Goal: Transaction & Acquisition: Purchase product/service

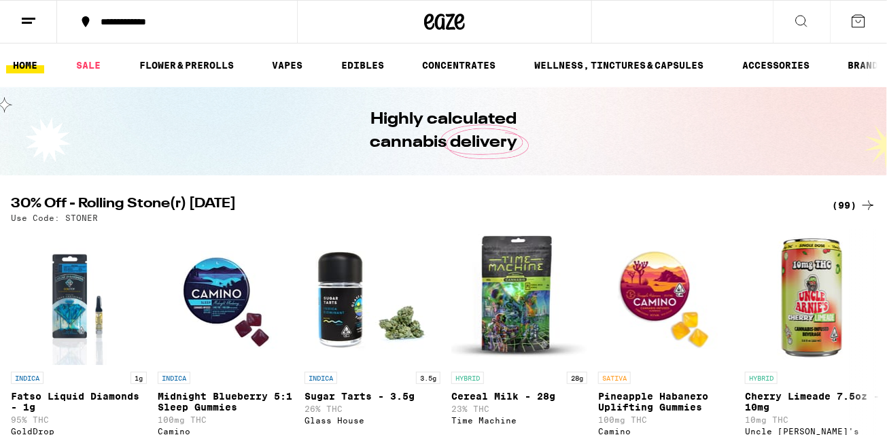
click at [842, 203] on div "(99)" at bounding box center [854, 205] width 44 height 16
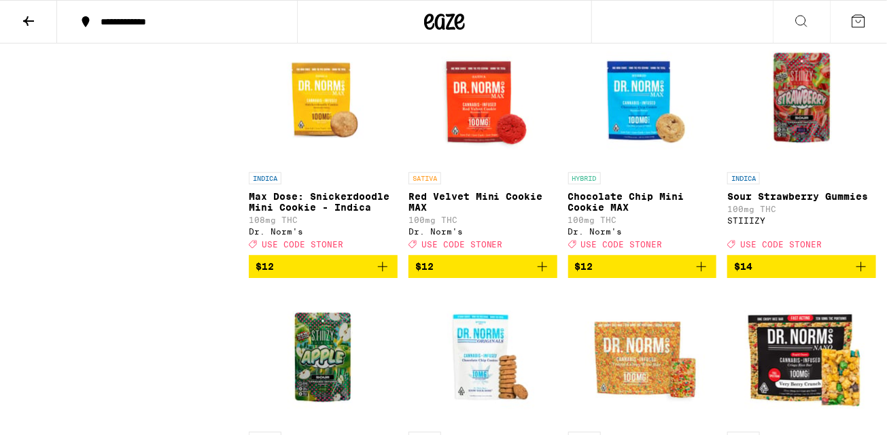
scroll to position [1311, 0]
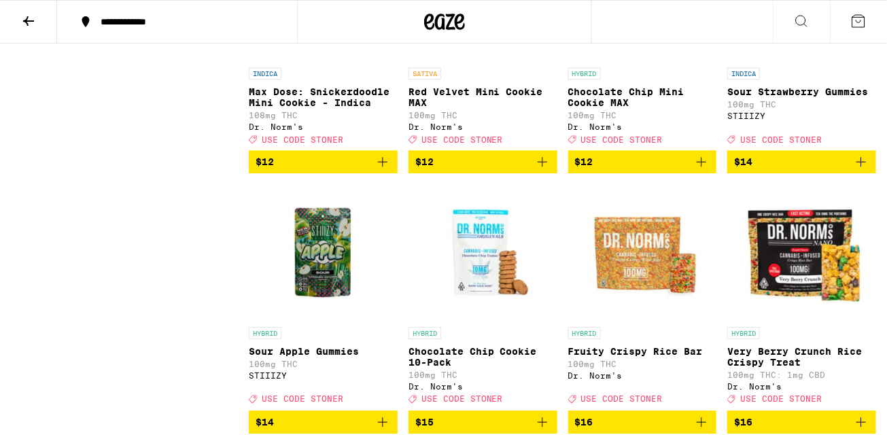
click at [316, 286] on img "Open page for Sour Apple Gummies from STIIIZY" at bounding box center [323, 252] width 136 height 136
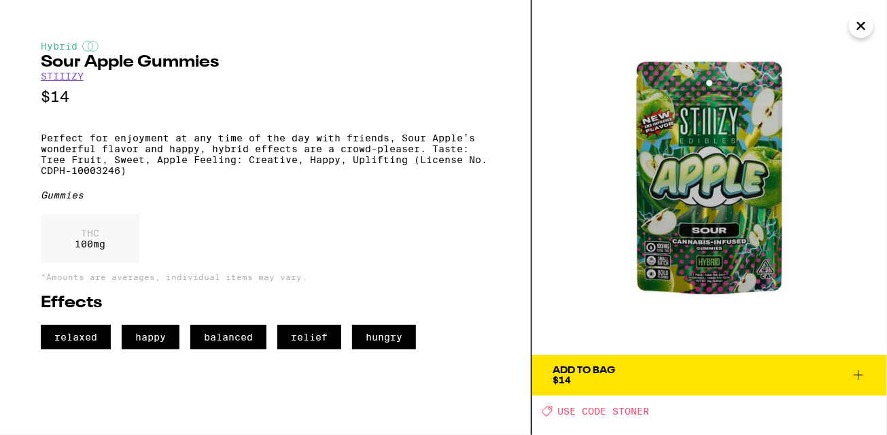
click at [858, 28] on icon "Close" at bounding box center [861, 25] width 7 height 7
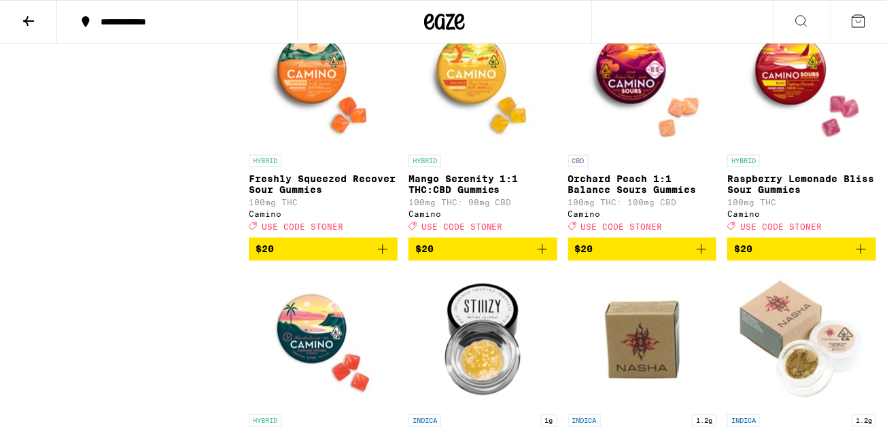
scroll to position [2744, 0]
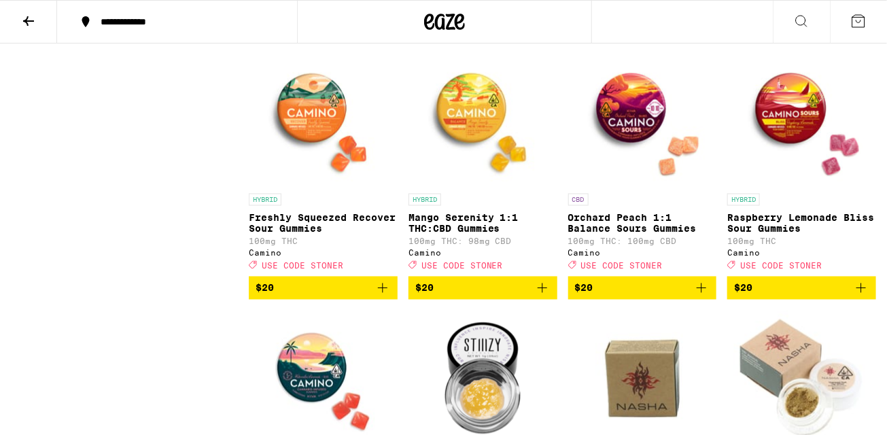
click at [486, 162] on img "Open page for Mango Serenity 1:1 THC:CBD Gummies from Camino" at bounding box center [483, 119] width 136 height 136
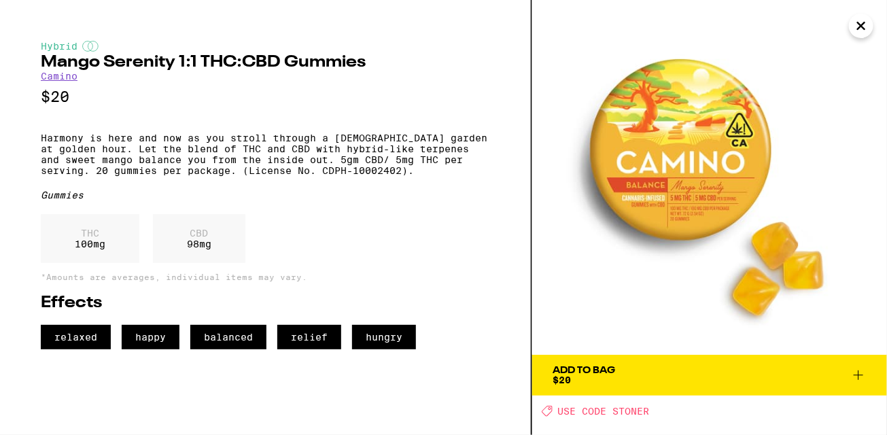
click at [864, 27] on icon "Close" at bounding box center [861, 26] width 16 height 20
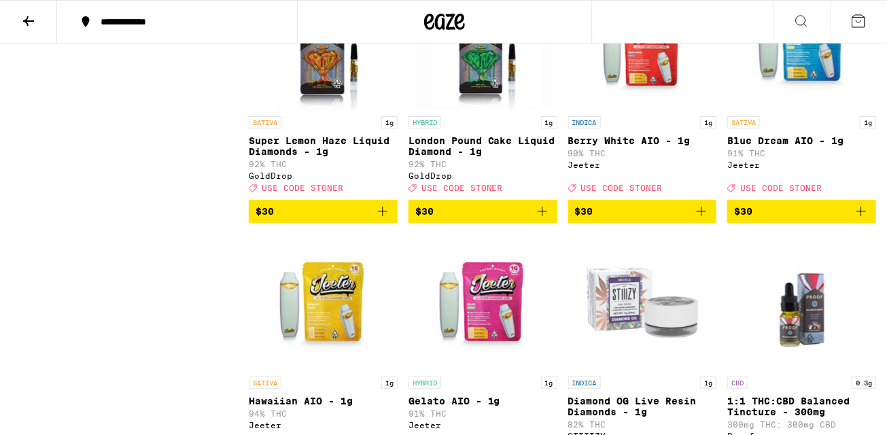
scroll to position [4389, 0]
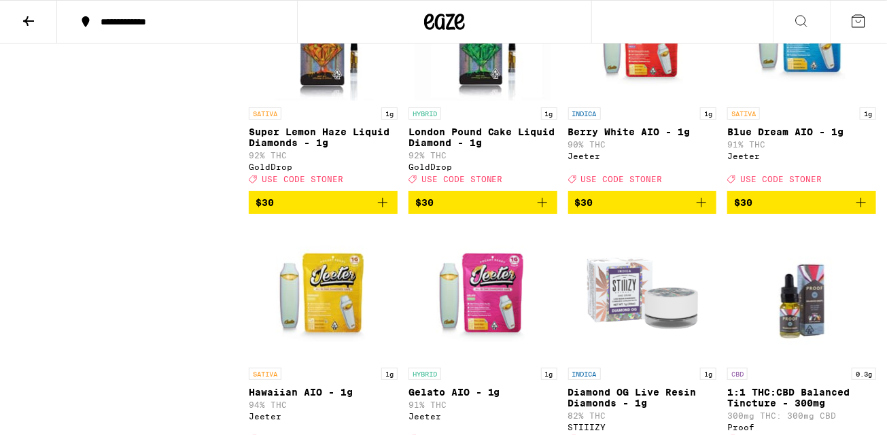
click at [650, 101] on img "Open page for Berry White AIO - 1g from Jeeter" at bounding box center [642, 33] width 136 height 136
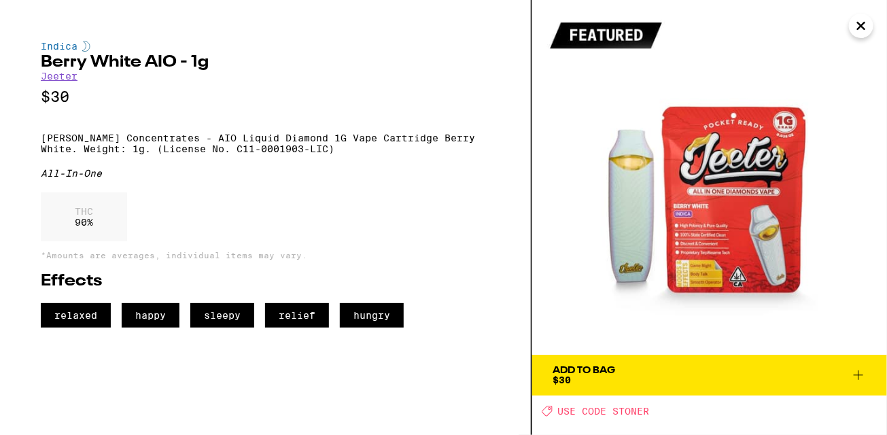
click at [871, 25] on button "Close" at bounding box center [861, 26] width 24 height 24
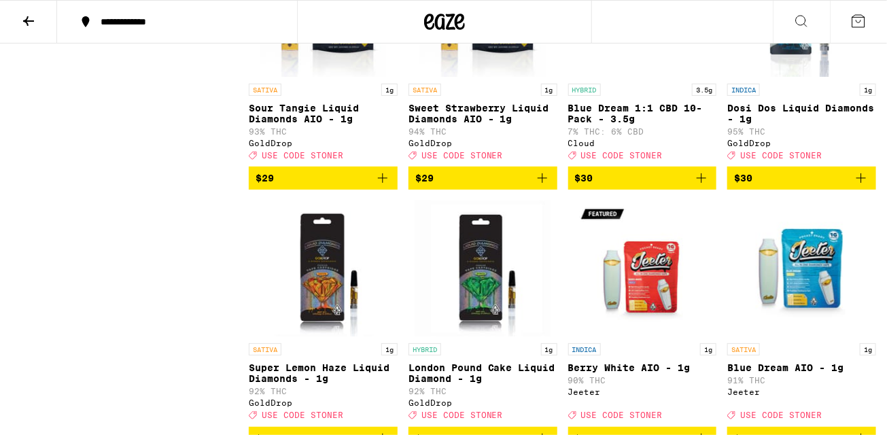
scroll to position [4090, 0]
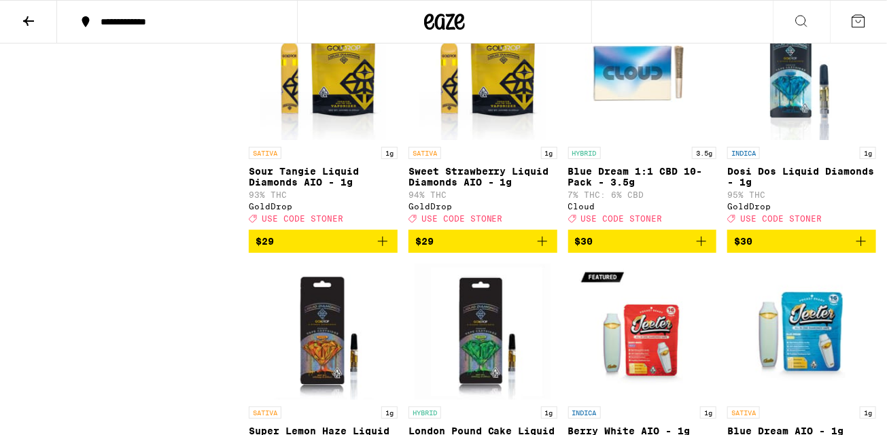
click at [510, 140] on img "Open page for Sweet Strawberry Liquid Diamonds AIO - 1g from GoldDrop" at bounding box center [483, 72] width 126 height 136
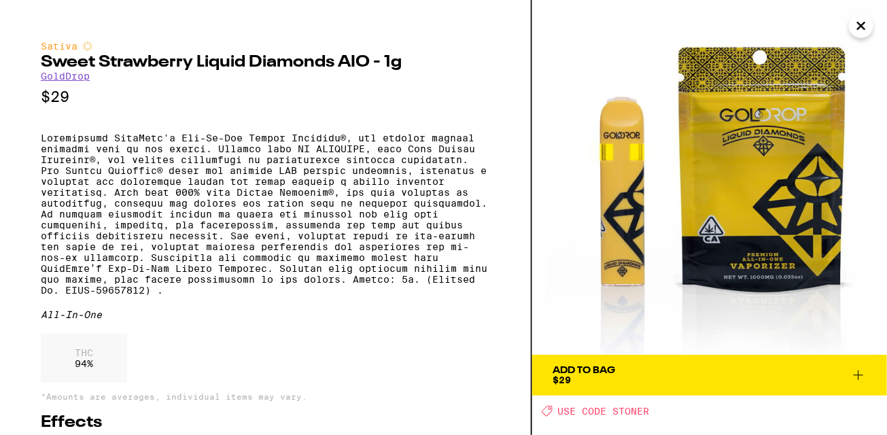
click at [861, 26] on icon "Close" at bounding box center [861, 25] width 7 height 7
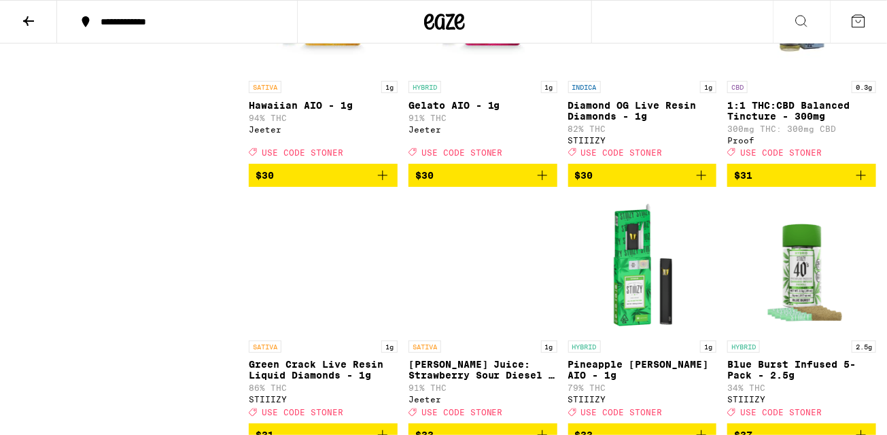
scroll to position [4683, 0]
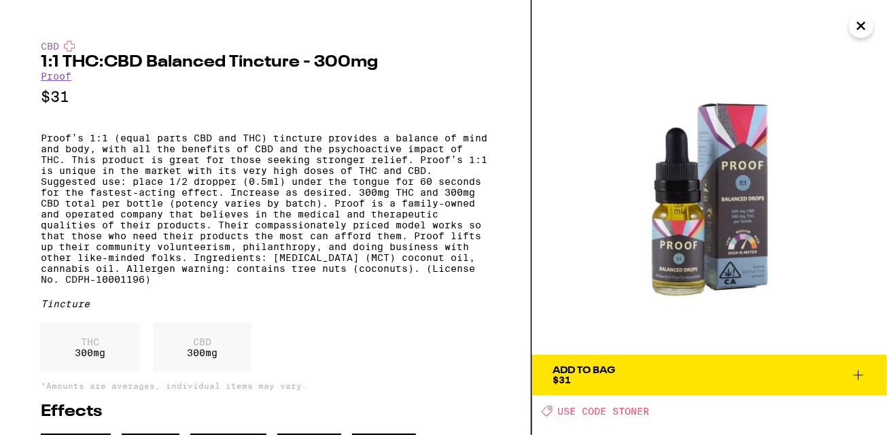
click at [852, 31] on button "Close" at bounding box center [861, 26] width 24 height 24
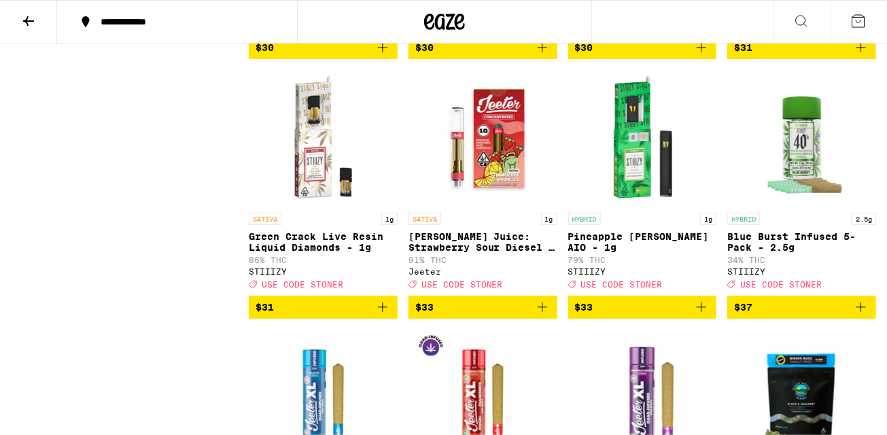
scroll to position [4858, 0]
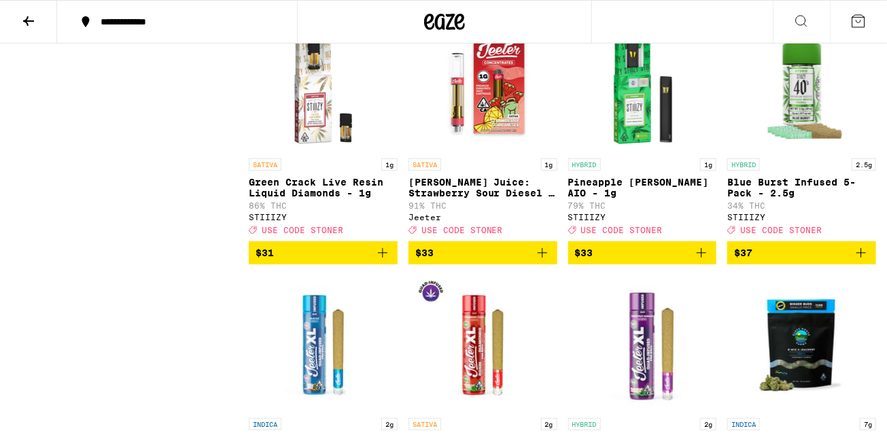
click at [308, 152] on img "Open page for Green Crack Live Resin Liquid Diamonds - 1g from STIIIZY" at bounding box center [323, 84] width 136 height 136
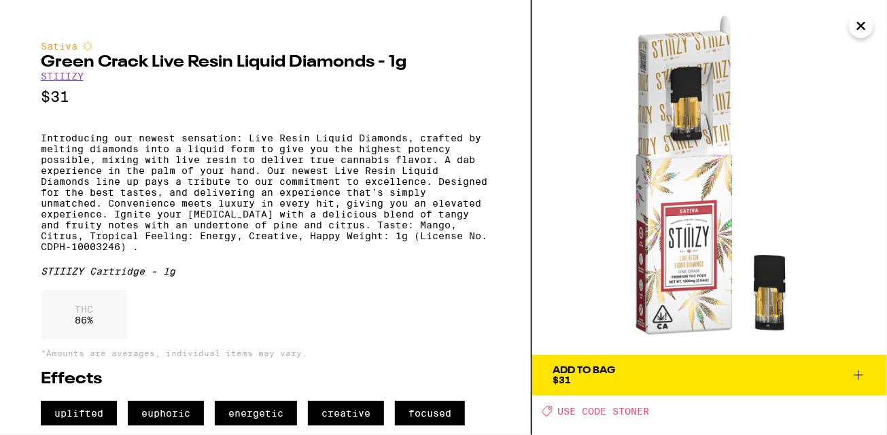
click at [853, 31] on icon "Close" at bounding box center [861, 26] width 16 height 20
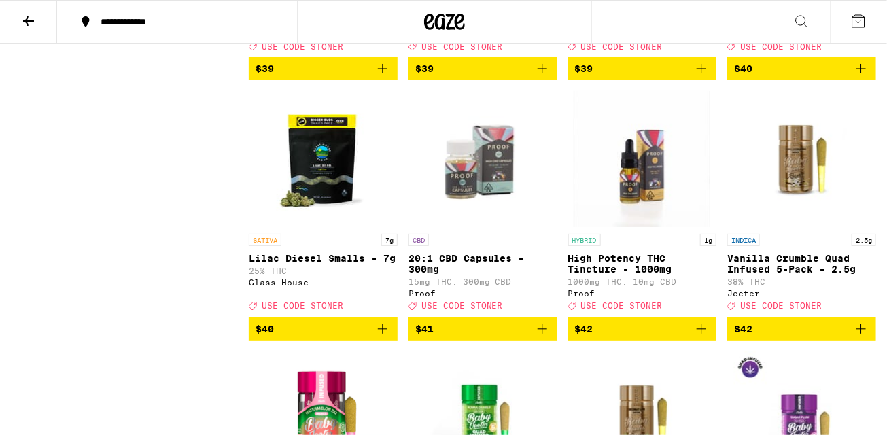
scroll to position [5348, 0]
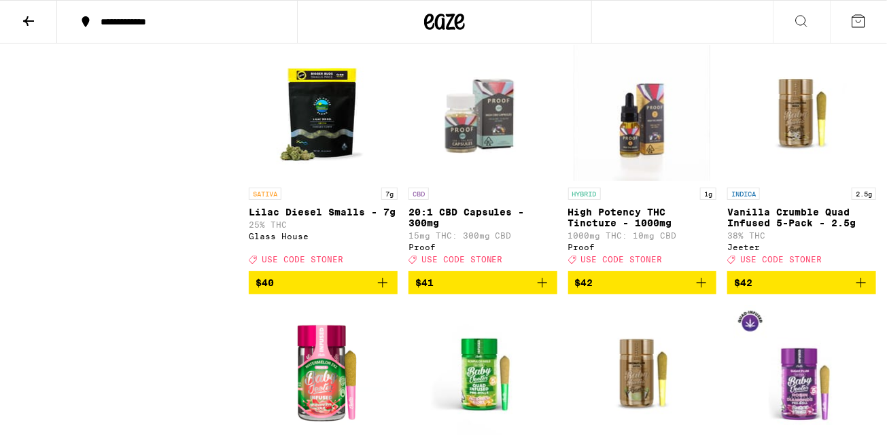
click at [326, 181] on img "Open page for Lilac Diesel Smalls - 7g from Glass House" at bounding box center [323, 113] width 136 height 136
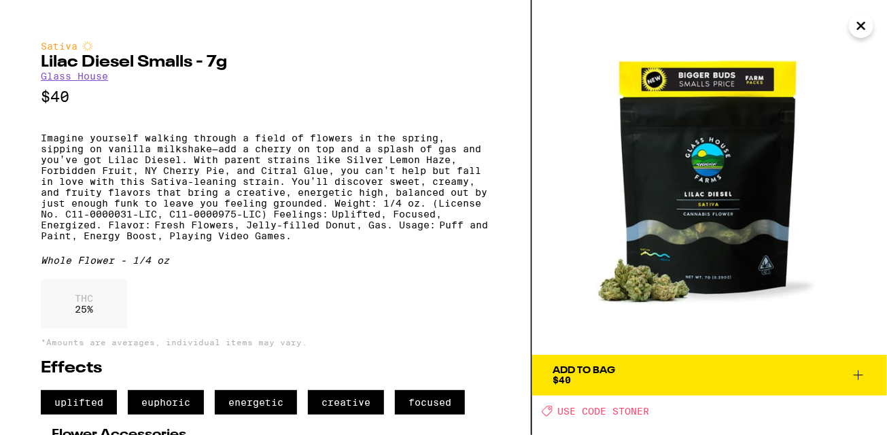
click at [859, 24] on icon "Close" at bounding box center [861, 26] width 16 height 20
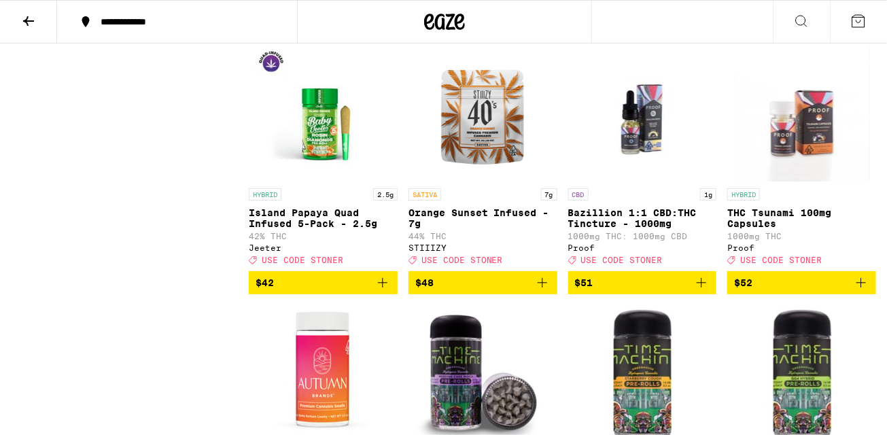
scroll to position [5955, 0]
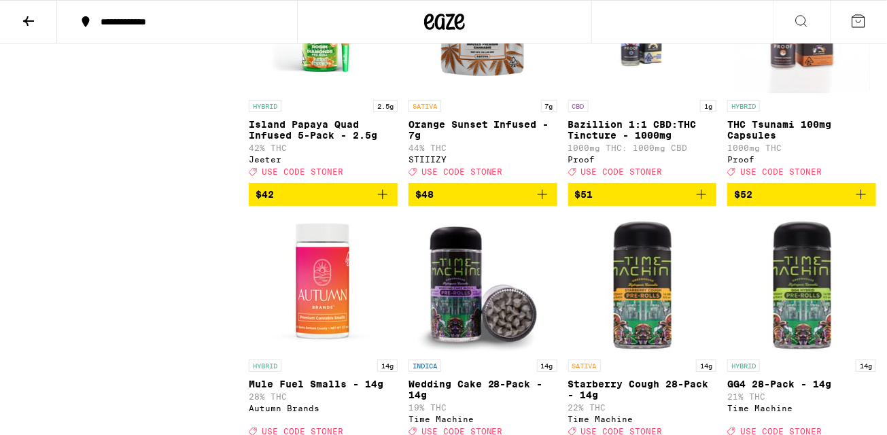
click at [473, 93] on img "Open page for Orange Sunset Infused - 7g from STIIIZY" at bounding box center [483, 25] width 136 height 136
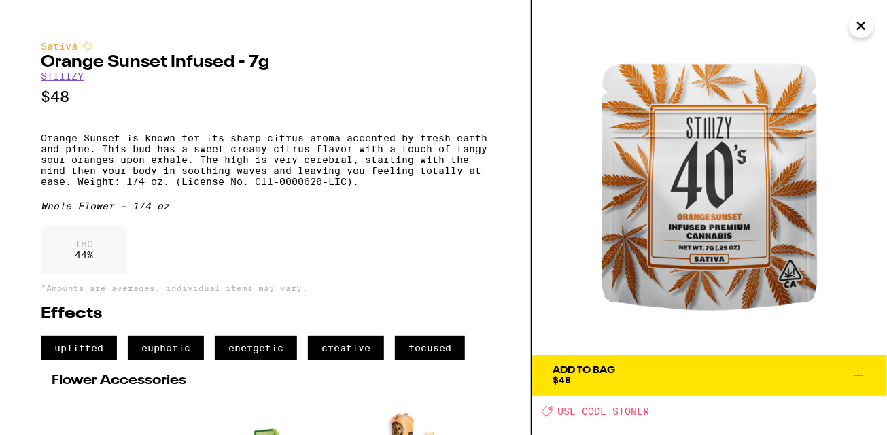
click at [867, 27] on icon "Close" at bounding box center [861, 26] width 16 height 20
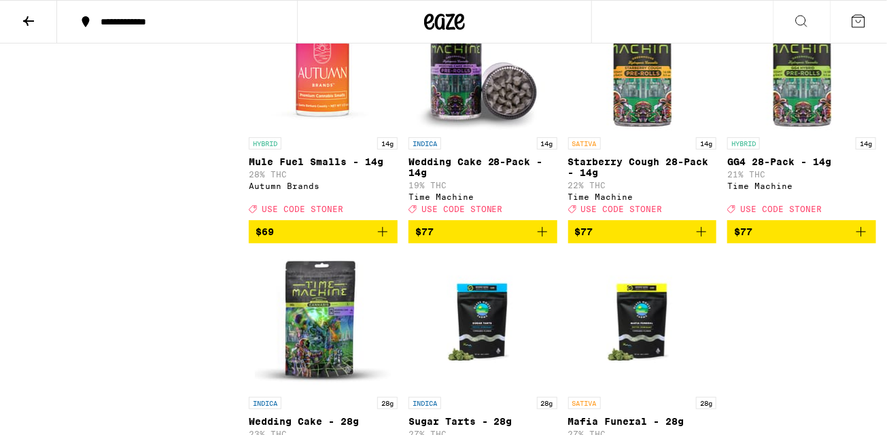
scroll to position [6206, 0]
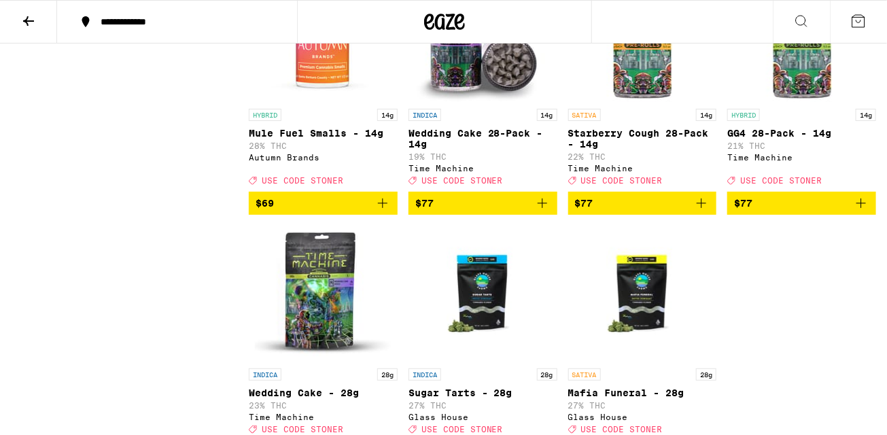
click at [468, 102] on img "Open page for Wedding Cake 28-Pack - 14g from Time Machine" at bounding box center [483, 34] width 136 height 136
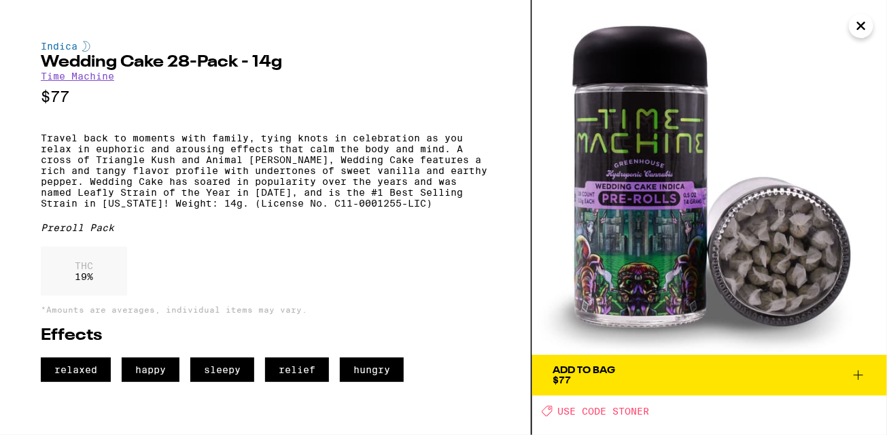
click at [868, 24] on icon "Close" at bounding box center [861, 26] width 16 height 20
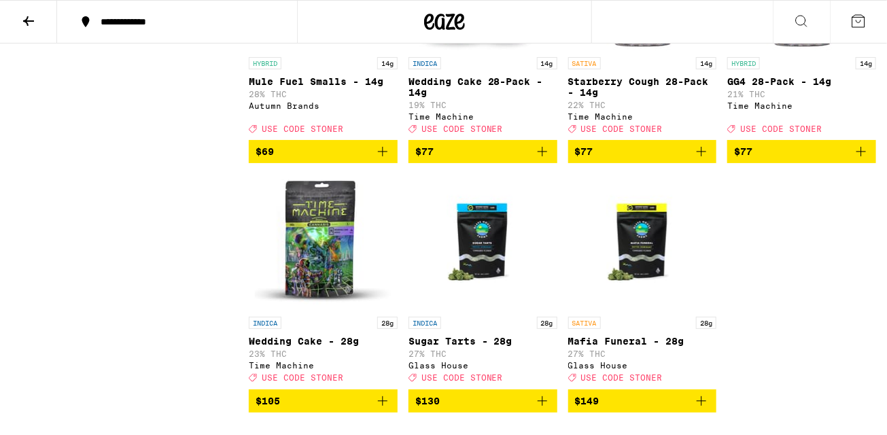
scroll to position [6260, 0]
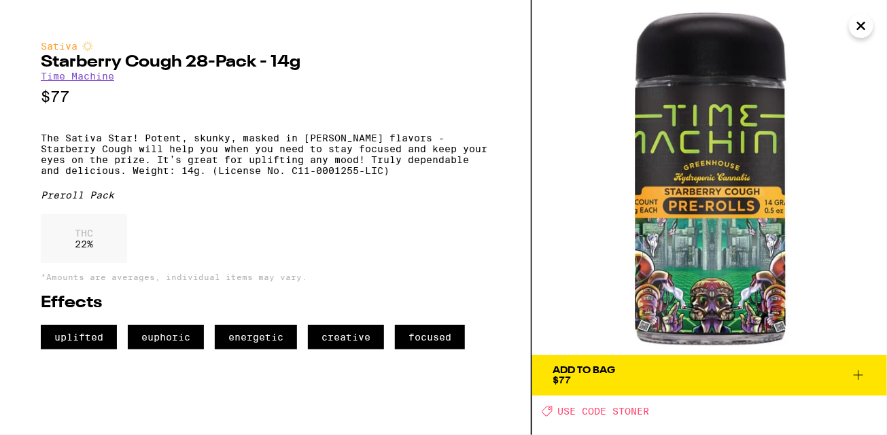
click at [862, 28] on icon "Close" at bounding box center [861, 26] width 16 height 20
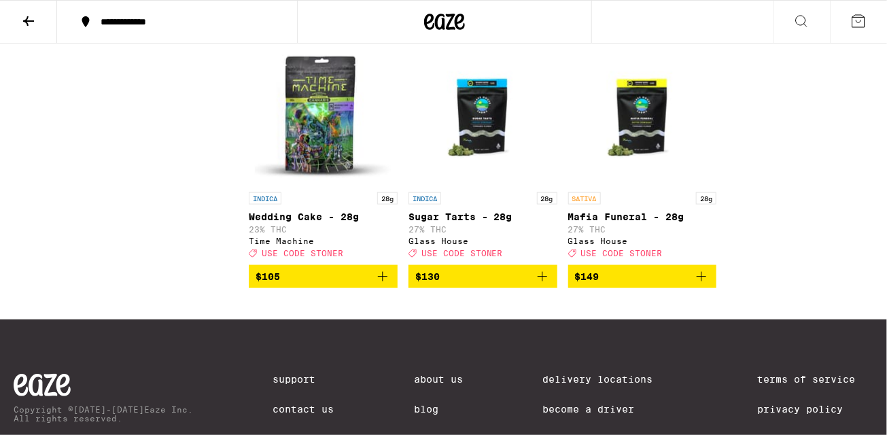
scroll to position [6403, 0]
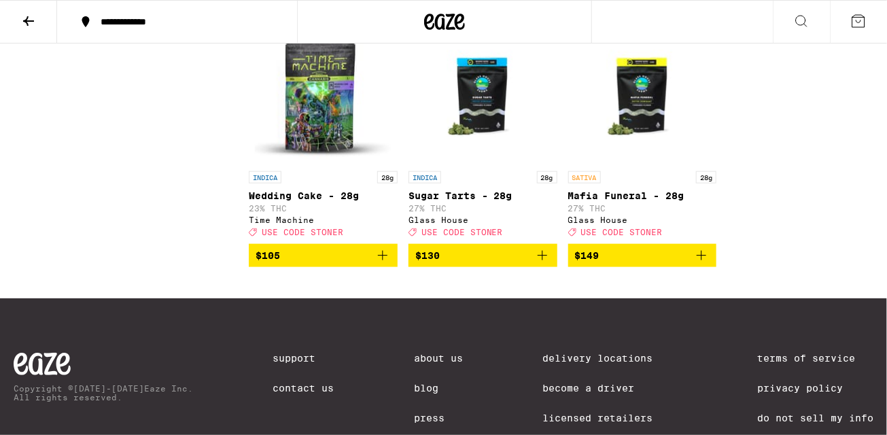
click at [306, 164] on img "Open page for Wedding Cake - 28g from Time Machine" at bounding box center [323, 97] width 136 height 136
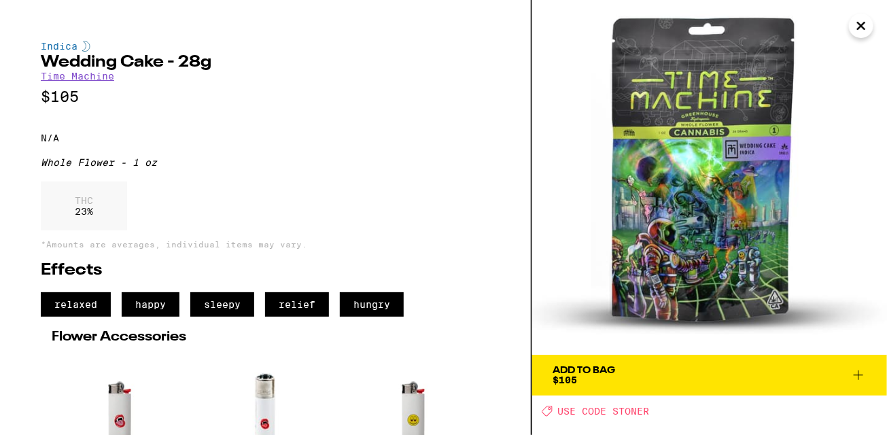
click at [854, 27] on icon "Close" at bounding box center [861, 26] width 16 height 20
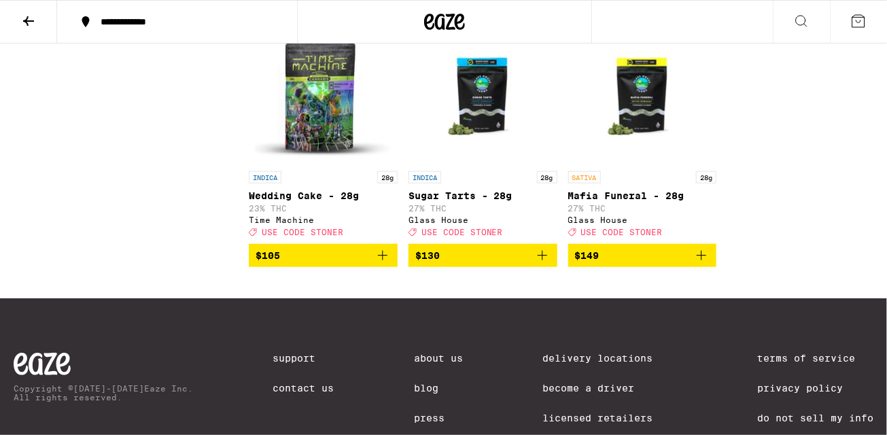
scroll to position [6405, 0]
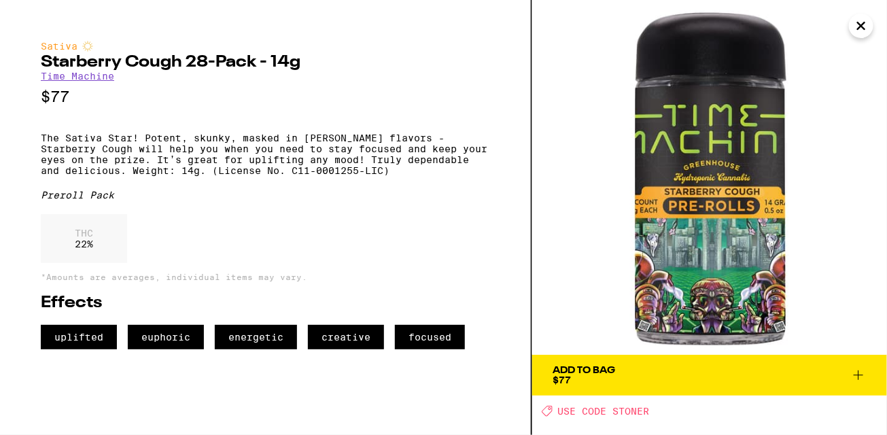
click at [863, 33] on icon "Close" at bounding box center [861, 26] width 16 height 20
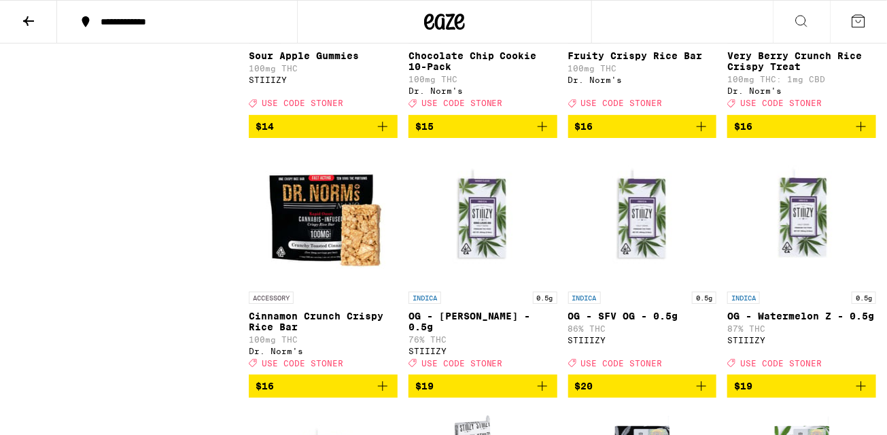
scroll to position [1424, 0]
